Goal: Information Seeking & Learning: Learn about a topic

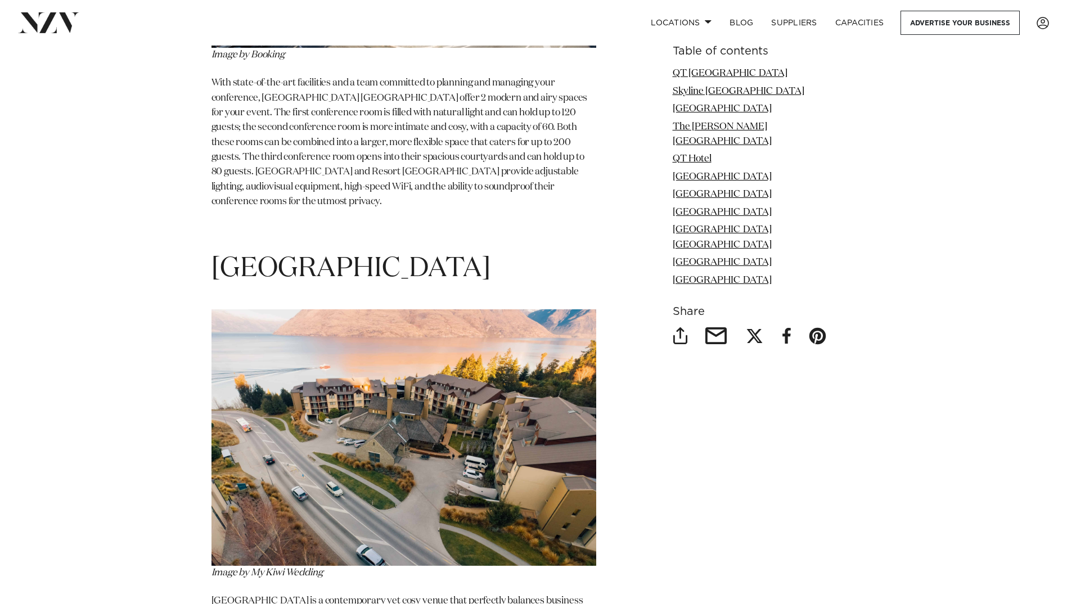
scroll to position [5678, 0]
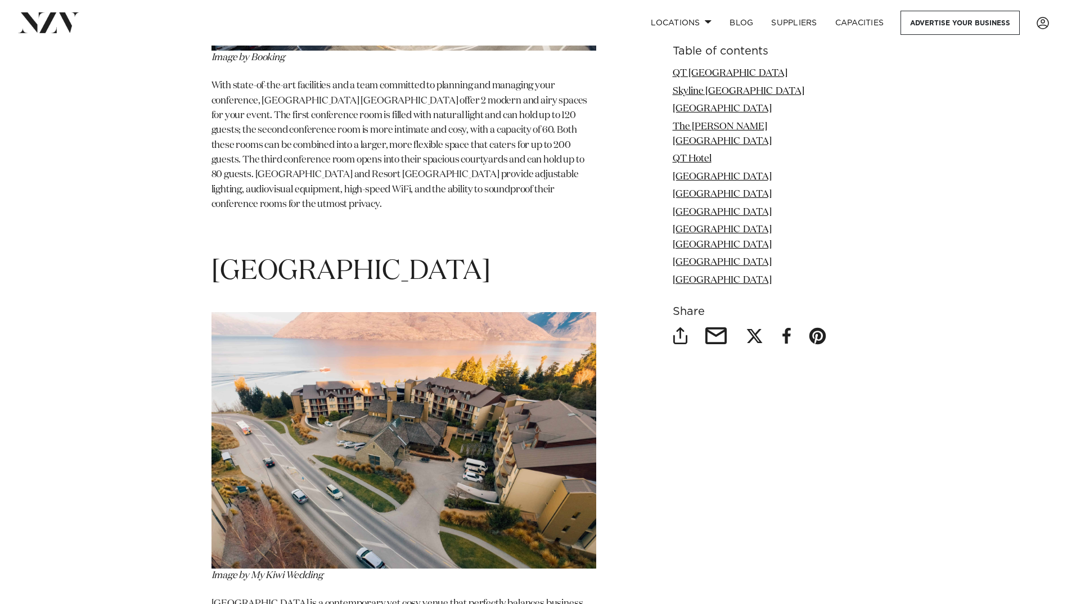
click at [329, 258] on span "[GEOGRAPHIC_DATA]" at bounding box center [351, 271] width 279 height 27
click at [726, 258] on link "[GEOGRAPHIC_DATA]" at bounding box center [722, 263] width 99 height 10
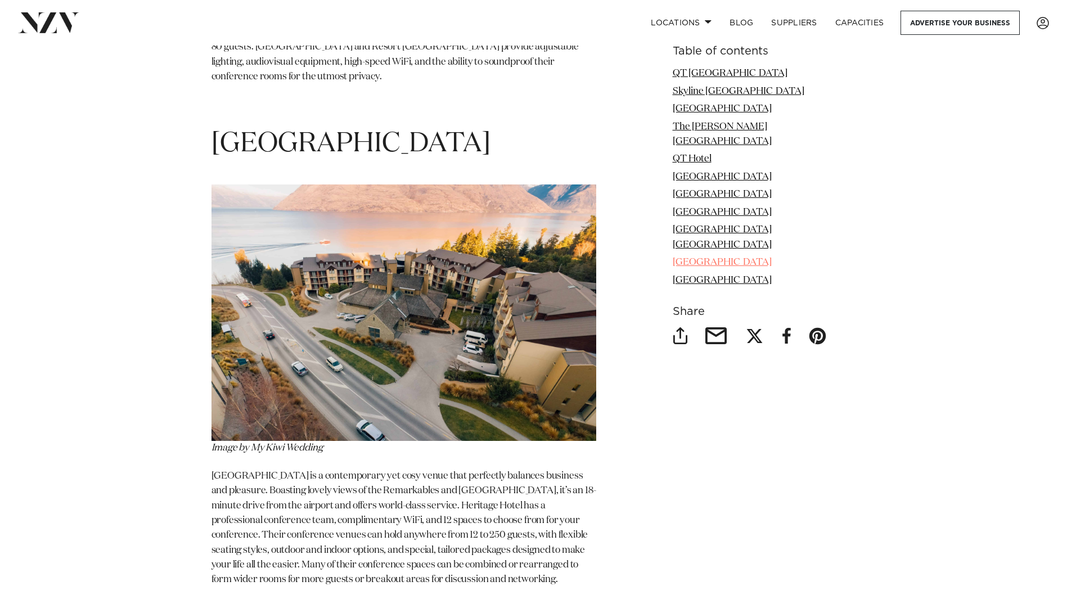
scroll to position [5827, 0]
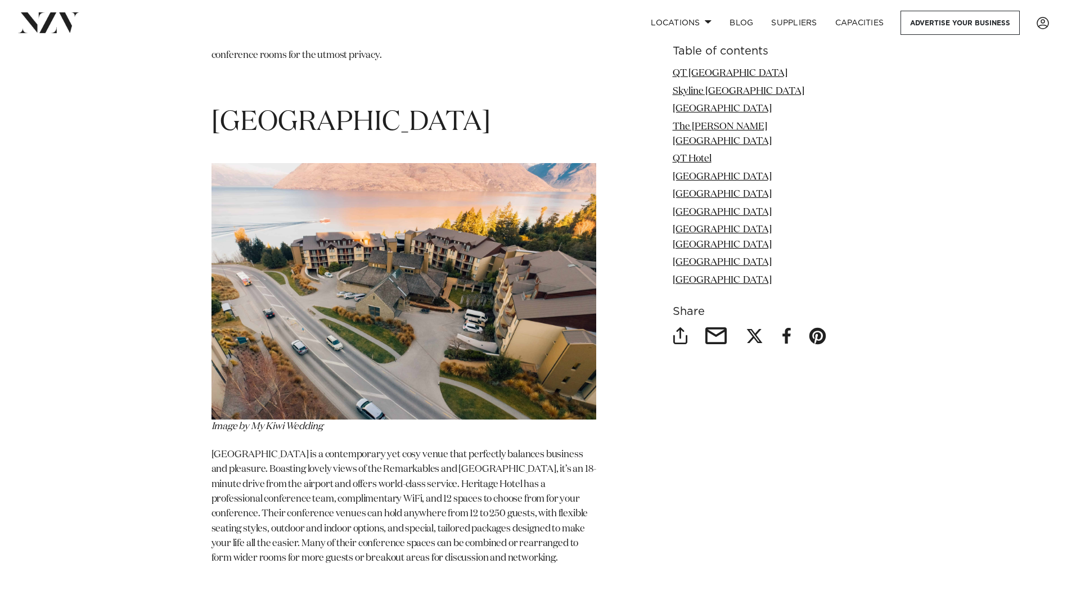
click at [426, 448] on p "[GEOGRAPHIC_DATA] is a contemporary yet cosy venue that perfectly balances busi…" at bounding box center [404, 507] width 385 height 119
click at [430, 469] on span "[GEOGRAPHIC_DATA] is a contemporary yet cosy venue that perfectly balances busi…" at bounding box center [404, 506] width 385 height 113
click at [388, 493] on p "[GEOGRAPHIC_DATA] is a contemporary yet cosy venue that perfectly balances busi…" at bounding box center [404, 507] width 385 height 119
click at [289, 450] on span "[GEOGRAPHIC_DATA] is a contemporary yet cosy venue that perfectly balances busi…" at bounding box center [404, 506] width 385 height 113
click at [255, 450] on span "[GEOGRAPHIC_DATA] is a contemporary yet cosy venue that perfectly balances busi…" at bounding box center [404, 506] width 385 height 113
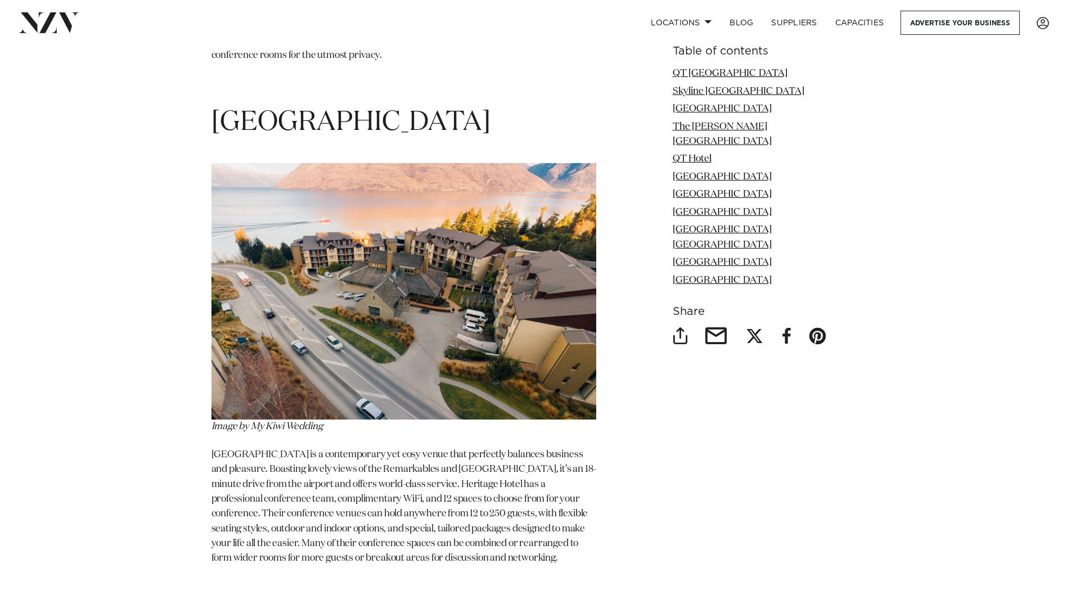
click at [473, 448] on p "[GEOGRAPHIC_DATA] is a contemporary yet cosy venue that perfectly balances busi…" at bounding box center [404, 507] width 385 height 119
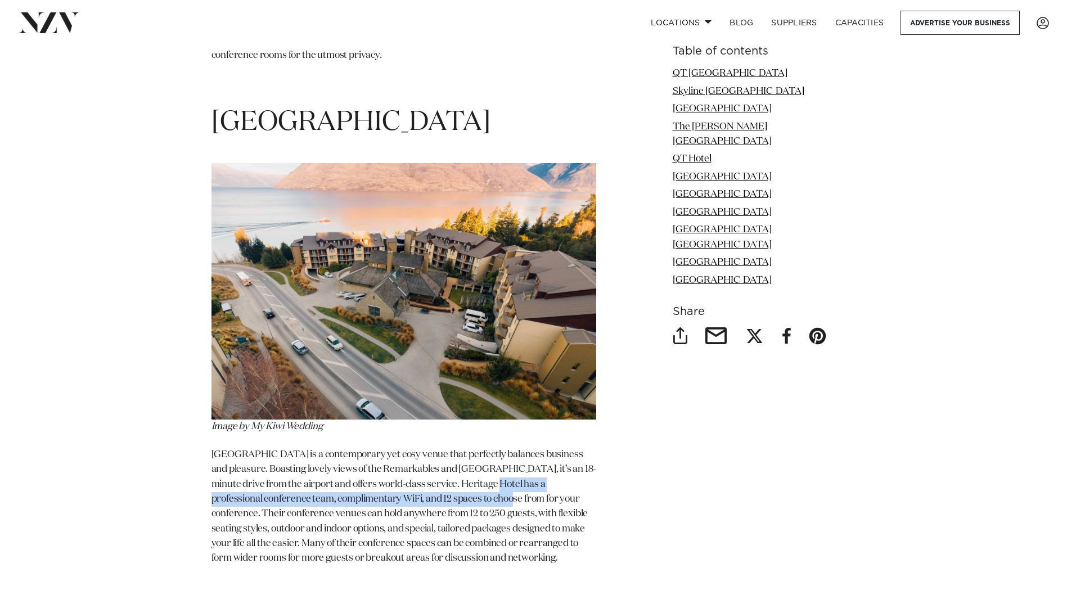
drag, startPoint x: 497, startPoint y: 439, endPoint x: 495, endPoint y: 448, distance: 9.3
click at [495, 448] on p "[GEOGRAPHIC_DATA] is a contemporary yet cosy venue that perfectly balances busi…" at bounding box center [404, 507] width 385 height 119
click at [495, 450] on span "[GEOGRAPHIC_DATA] is a contemporary yet cosy venue that perfectly balances busi…" at bounding box center [404, 506] width 385 height 113
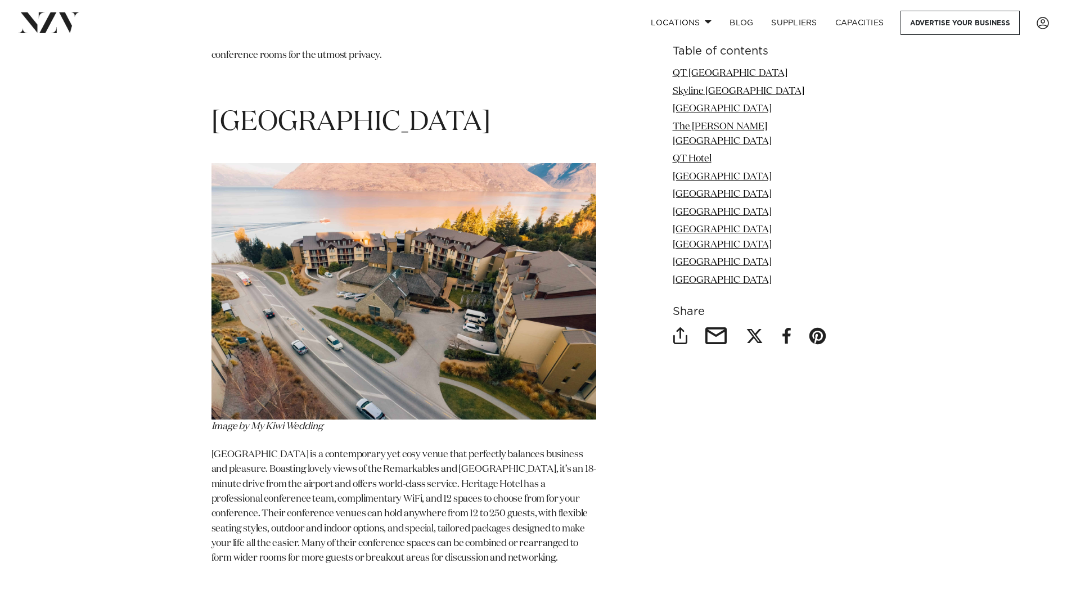
click at [532, 485] on span "[GEOGRAPHIC_DATA] is a contemporary yet cosy venue that perfectly balances busi…" at bounding box center [404, 506] width 385 height 113
drag, startPoint x: 580, startPoint y: 509, endPoint x: 574, endPoint y: 509, distance: 5.7
click at [532, 505] on p "[GEOGRAPHIC_DATA] is a contemporary yet cosy venue that perfectly balances busi…" at bounding box center [404, 507] width 385 height 119
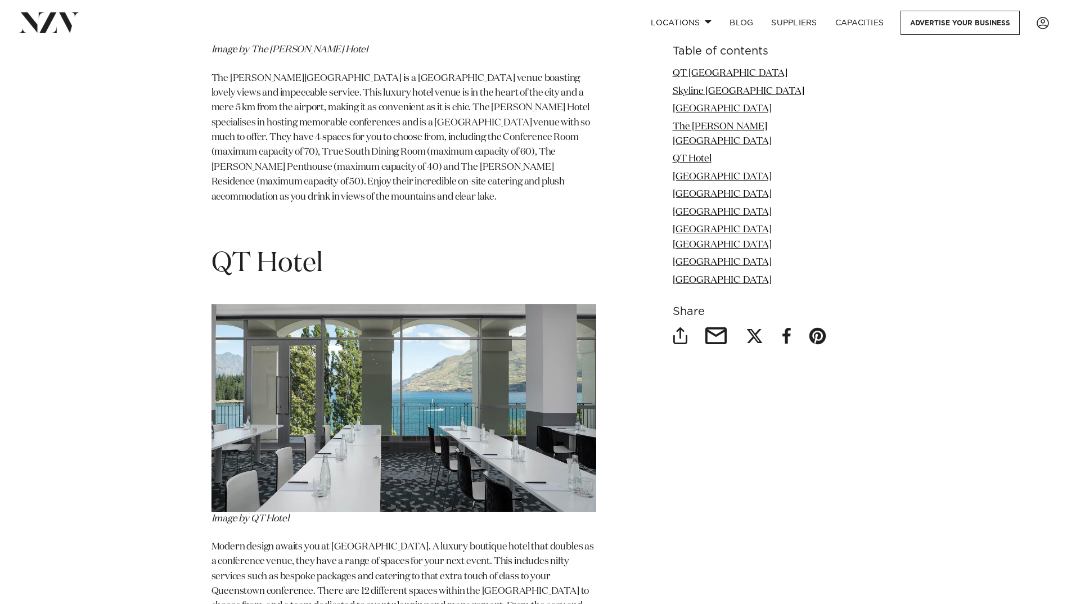
scroll to position [3352, 0]
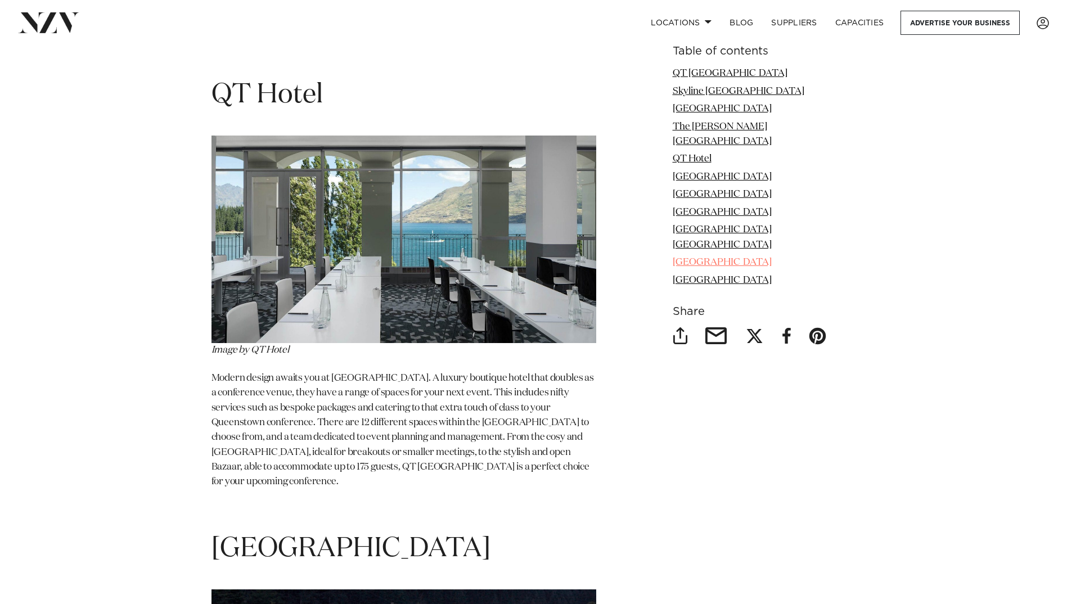
click at [693, 258] on link "[GEOGRAPHIC_DATA]" at bounding box center [722, 263] width 99 height 10
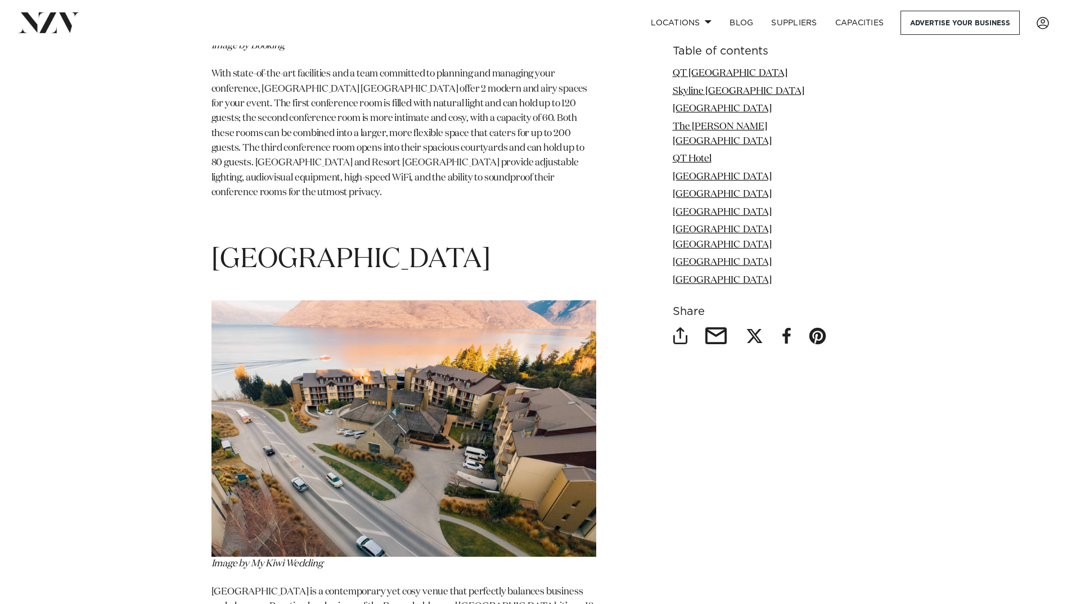
scroll to position [5827, 0]
